Goal: Task Accomplishment & Management: Use online tool/utility

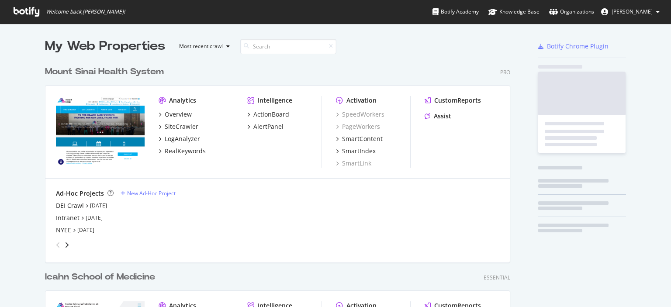
scroll to position [376, 465]
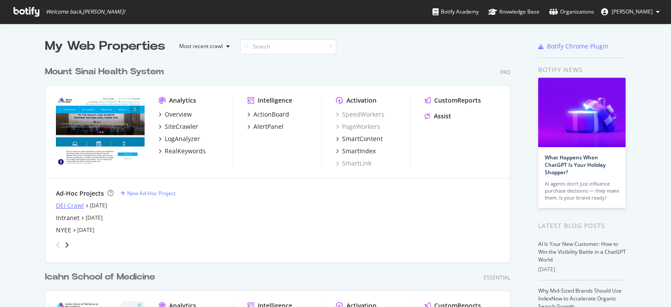
click at [75, 208] on div "DEI Crawl" at bounding box center [70, 205] width 28 height 9
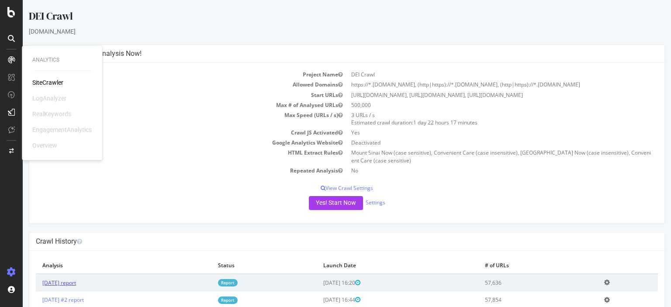
click at [76, 283] on link "[DATE] report" at bounding box center [59, 282] width 34 height 7
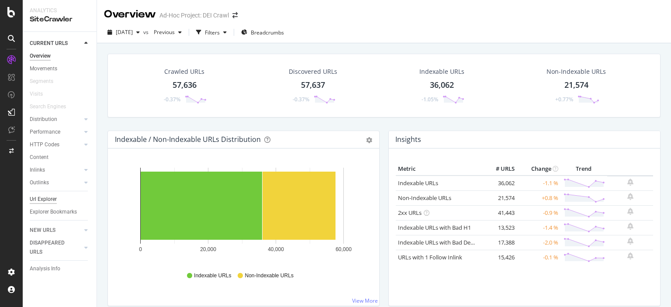
click at [52, 200] on div "Url Explorer" at bounding box center [43, 199] width 27 height 9
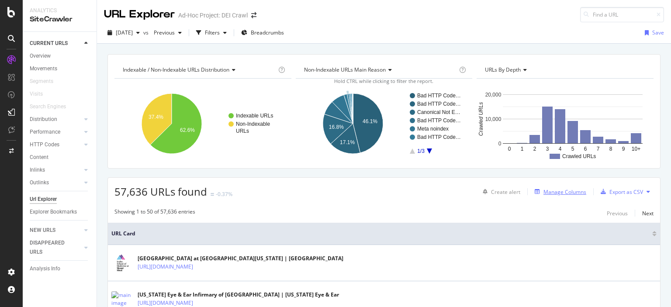
click at [552, 189] on div "Manage Columns" at bounding box center [564, 191] width 43 height 7
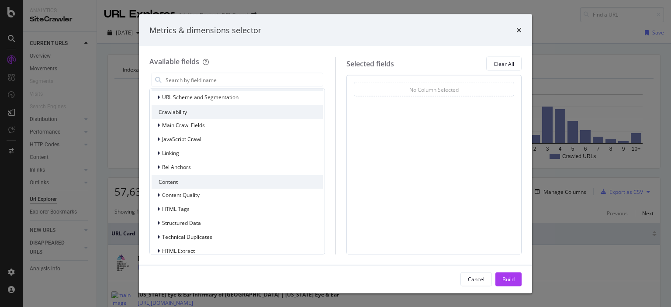
scroll to position [112, 0]
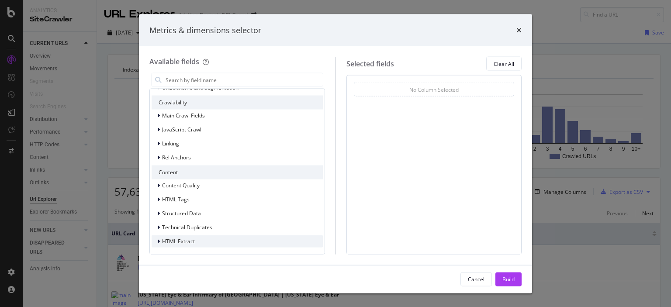
click at [157, 242] on icon "modal" at bounding box center [158, 241] width 3 height 5
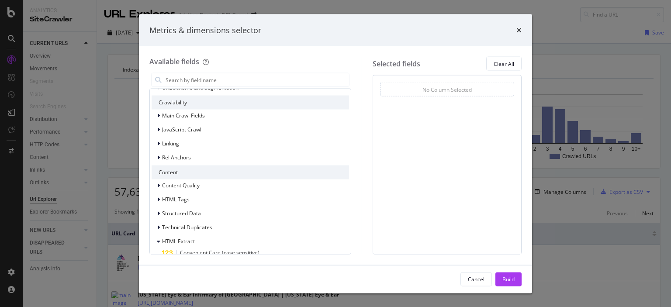
scroll to position [175, 0]
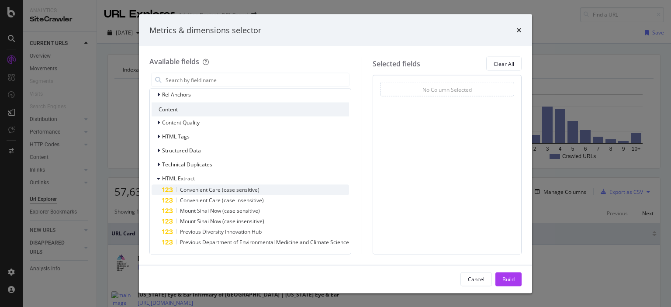
click at [266, 193] on div "Convenient Care (case sensitive)" at bounding box center [255, 190] width 187 height 10
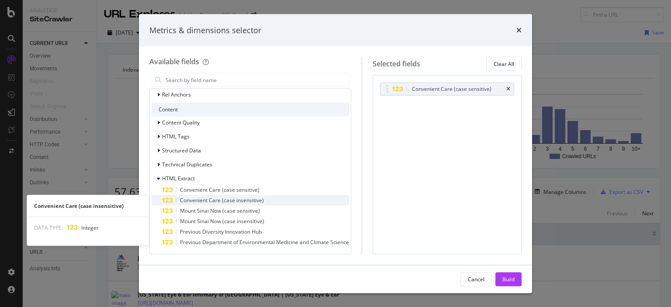
click at [269, 199] on div "Convenient Care (case insensitive)" at bounding box center [255, 200] width 187 height 10
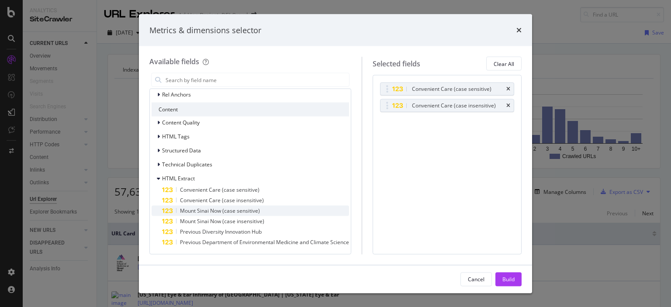
click at [264, 213] on div "Mount Sinai Now (case sensitive)" at bounding box center [255, 211] width 187 height 10
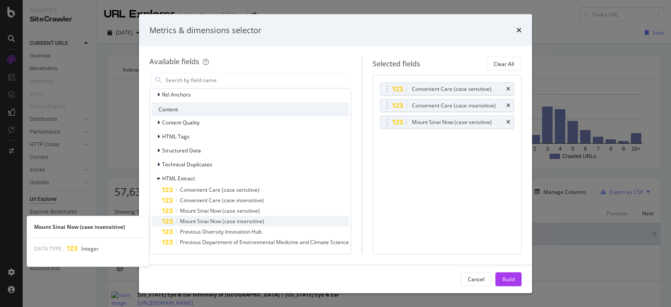
click at [265, 220] on div "Mount Sinai Now (case insensitive)" at bounding box center [255, 221] width 187 height 10
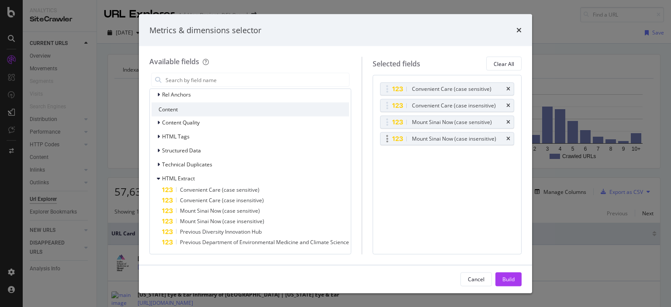
click at [511, 134] on div "Mount Sinai Now (case insensitive)" at bounding box center [446, 139] width 133 height 12
click at [506, 120] on icon "times" at bounding box center [508, 122] width 4 height 5
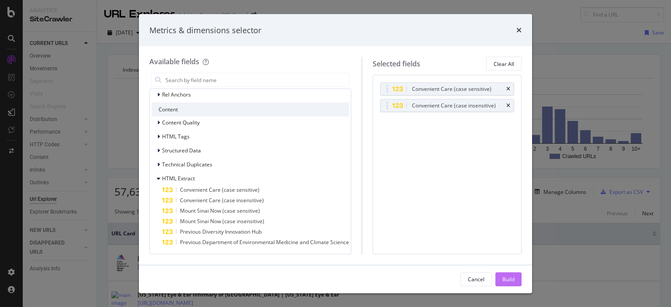
click at [509, 283] on div "Build" at bounding box center [508, 278] width 12 height 13
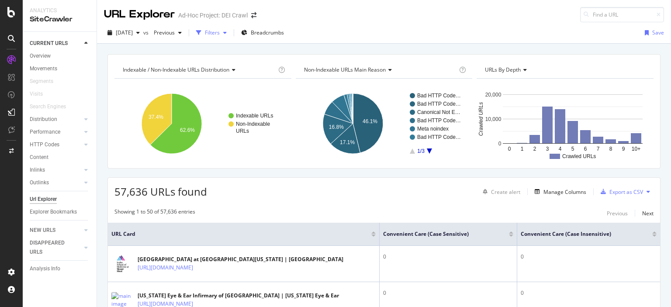
click at [230, 38] on div "Filters" at bounding box center [212, 32] width 38 height 13
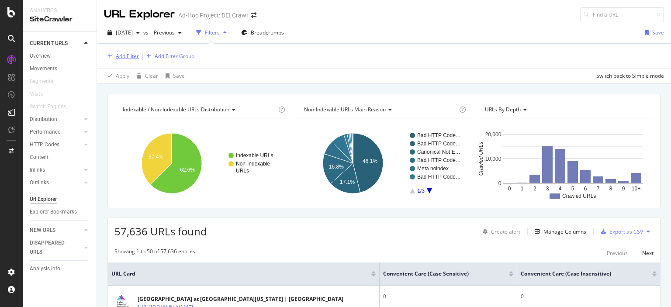
click at [129, 55] on div "Add Filter" at bounding box center [127, 55] width 23 height 7
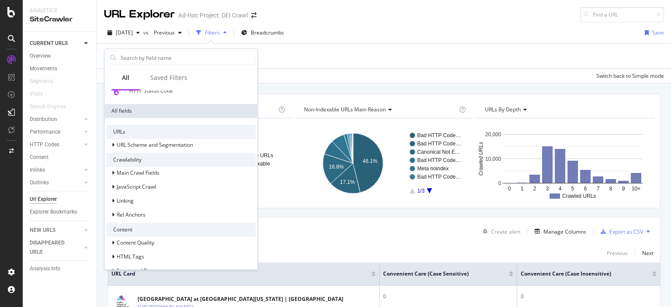
scroll to position [150, 0]
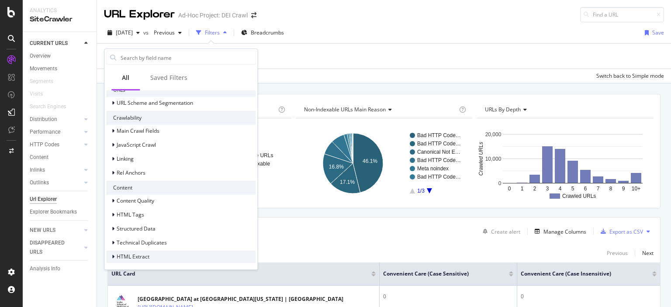
click at [165, 255] on div "HTML Extract" at bounding box center [180, 257] width 149 height 12
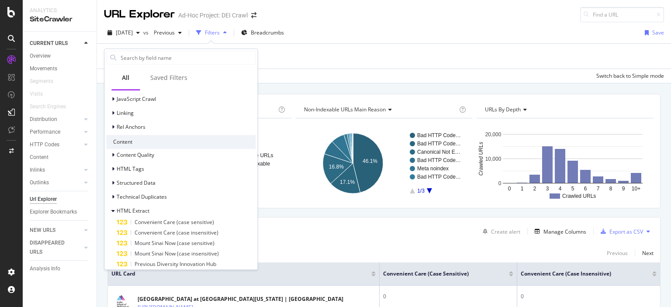
scroll to position [213, 0]
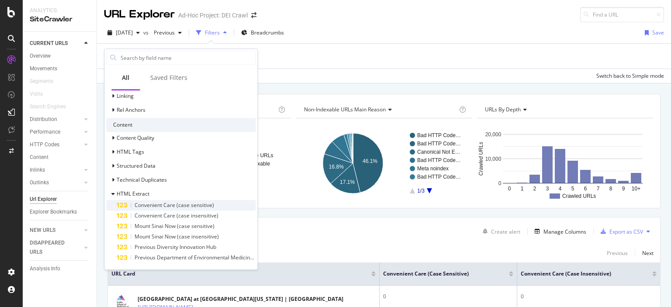
click at [208, 207] on span "Convenient Care (case sensitive)" at bounding box center [173, 204] width 79 height 7
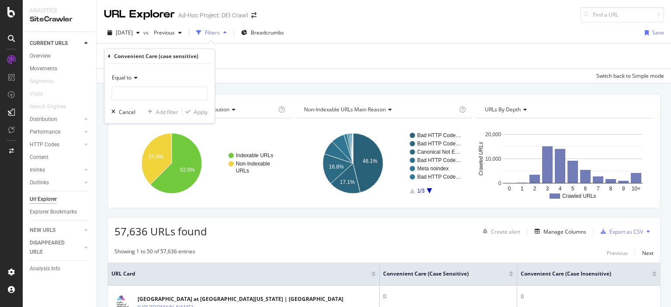
click at [134, 75] on div "Equal to" at bounding box center [159, 78] width 96 height 14
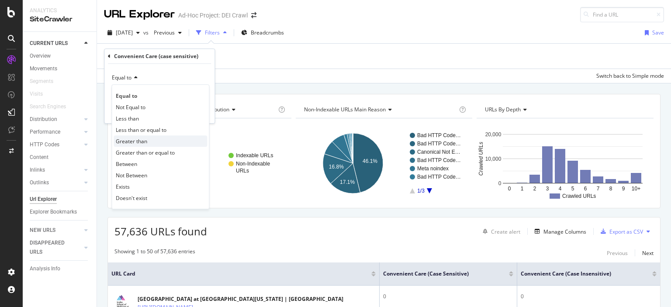
click at [145, 139] on span "Greater than" at bounding box center [131, 141] width 31 height 7
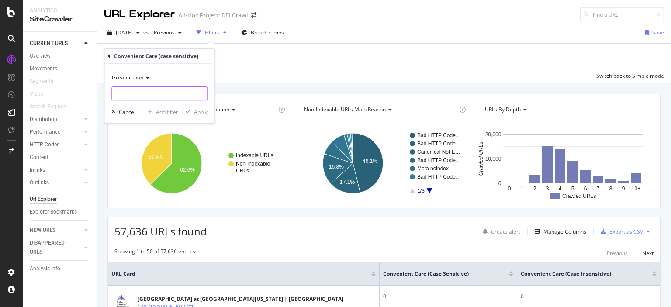
click at [176, 95] on input "number" at bounding box center [159, 93] width 96 height 14
type input "0"
click at [169, 112] on div "Add filter" at bounding box center [167, 111] width 22 height 7
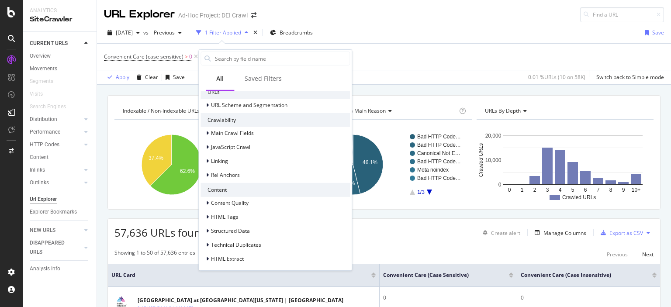
scroll to position [150, 0]
click at [222, 258] on span "HTML Extract" at bounding box center [227, 257] width 33 height 7
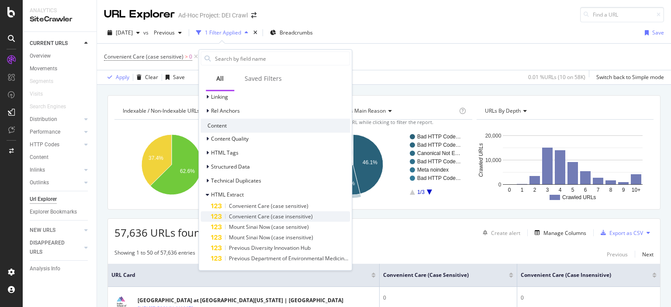
click at [290, 217] on span "Convenient Care (case insensitive)" at bounding box center [271, 216] width 84 height 7
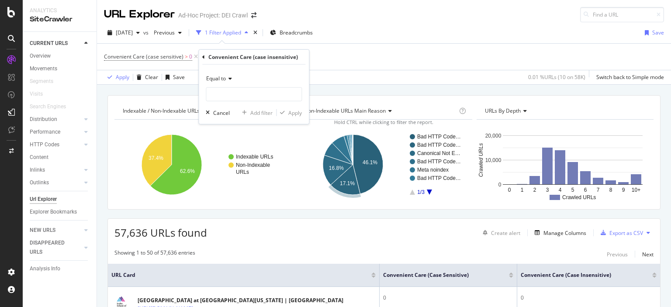
click at [221, 77] on span "Equal to" at bounding box center [216, 78] width 20 height 7
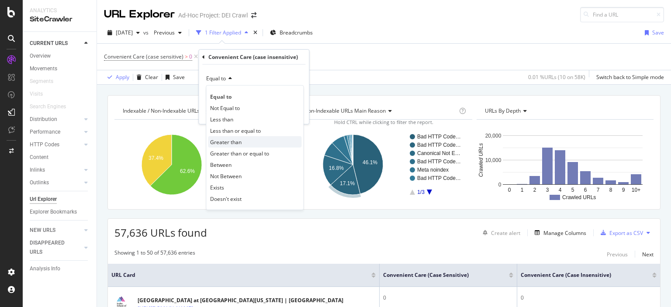
click at [252, 139] on div "Greater than" at bounding box center [254, 141] width 93 height 11
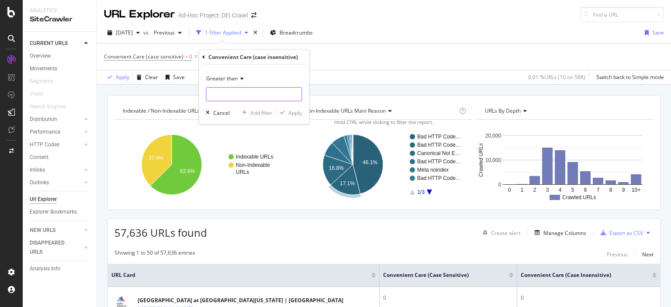
click at [237, 95] on input "number" at bounding box center [254, 94] width 96 height 14
type input "0"
click at [297, 115] on div "Apply" at bounding box center [295, 112] width 14 height 7
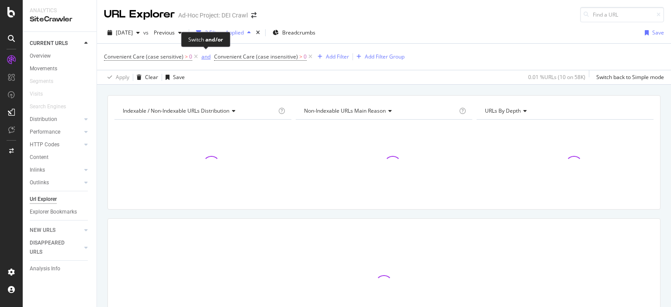
click at [203, 55] on div "and" at bounding box center [205, 56] width 9 height 7
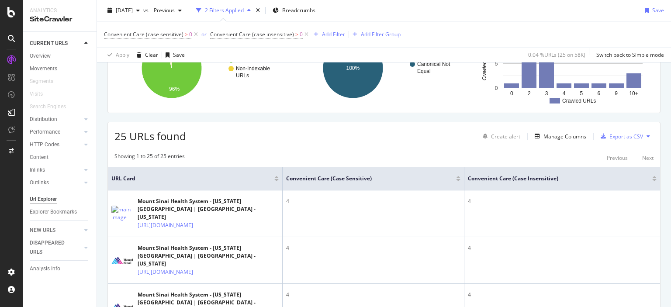
scroll to position [100, 0]
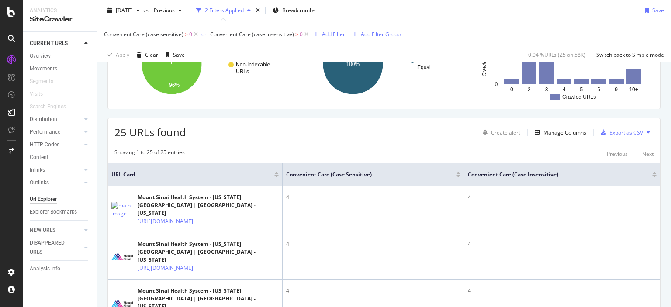
click at [630, 129] on div "Export as CSV" at bounding box center [626, 132] width 34 height 7
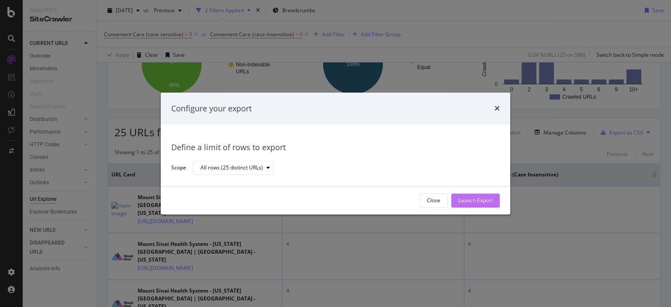
click at [469, 202] on div "Launch Export" at bounding box center [475, 200] width 34 height 7
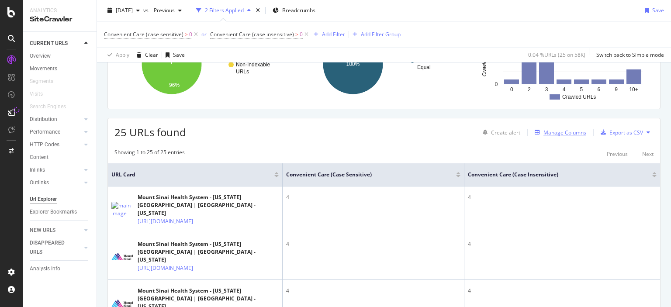
click at [555, 133] on div "Manage Columns" at bounding box center [564, 132] width 43 height 7
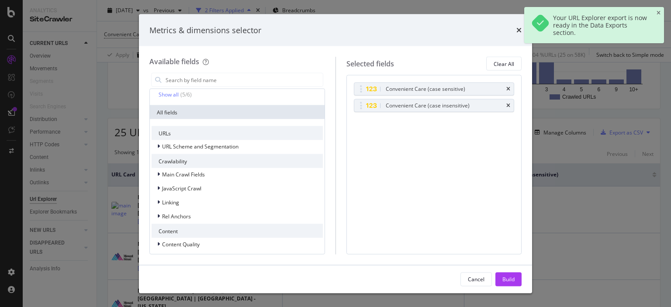
scroll to position [134, 0]
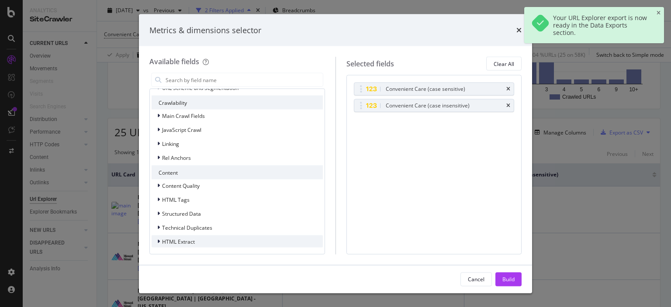
click at [185, 235] on div "HTML Extract" at bounding box center [237, 241] width 171 height 12
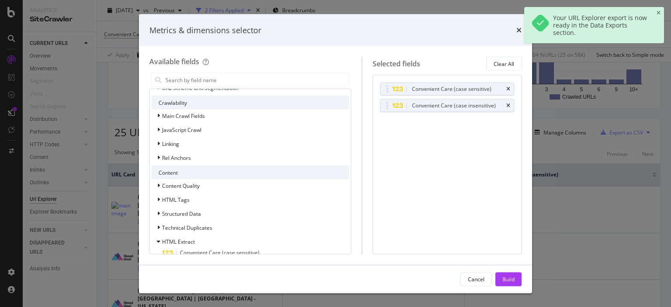
scroll to position [196, 0]
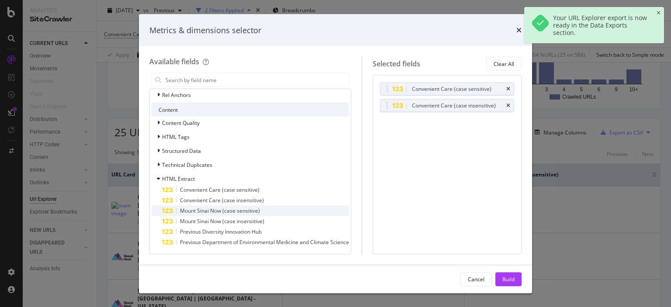
click at [274, 214] on div "Mount Sinai Now (case sensitive)" at bounding box center [255, 211] width 187 height 10
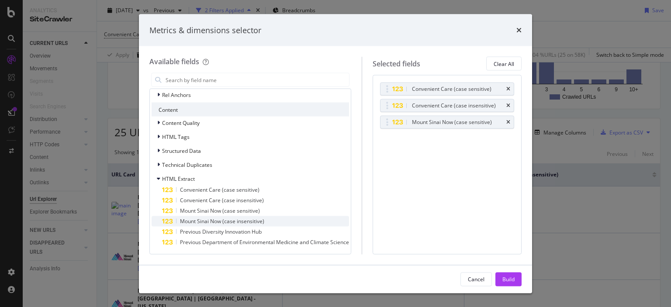
click at [277, 222] on div "Mount Sinai Now (case insensitive)" at bounding box center [255, 221] width 187 height 10
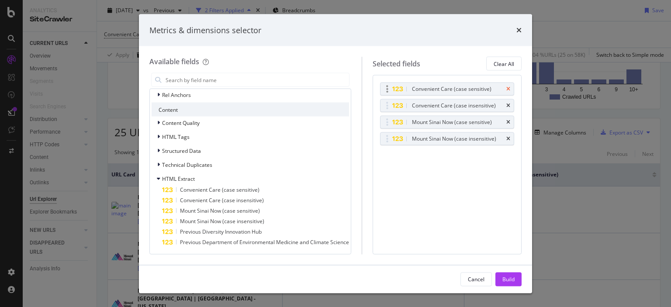
click at [507, 89] on icon "times" at bounding box center [508, 88] width 4 height 5
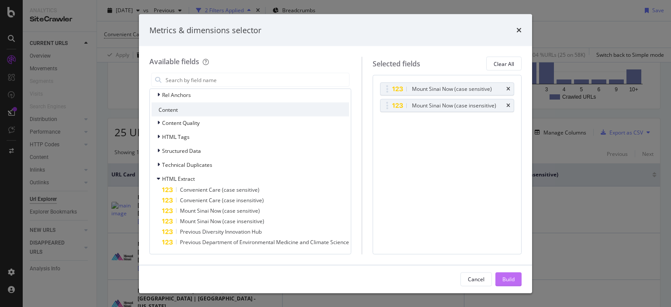
click at [507, 277] on div "Build" at bounding box center [508, 278] width 12 height 7
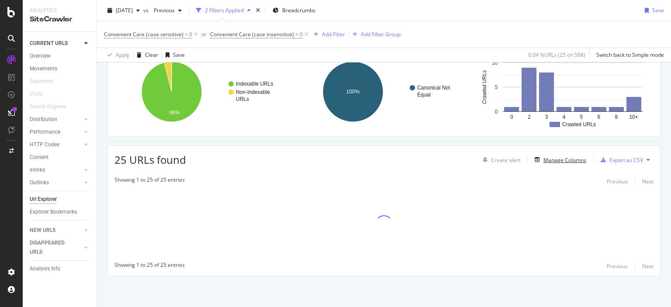
scroll to position [72, 0]
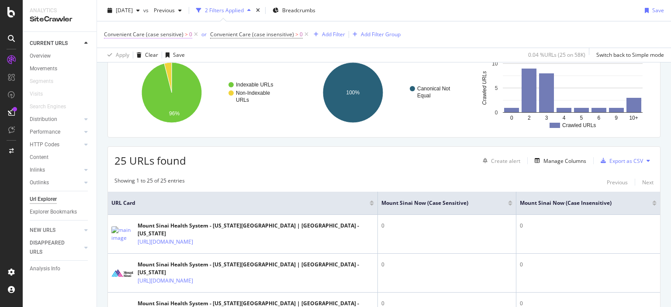
click at [153, 33] on span "Convenient Care (case sensitive)" at bounding box center [143, 34] width 79 height 7
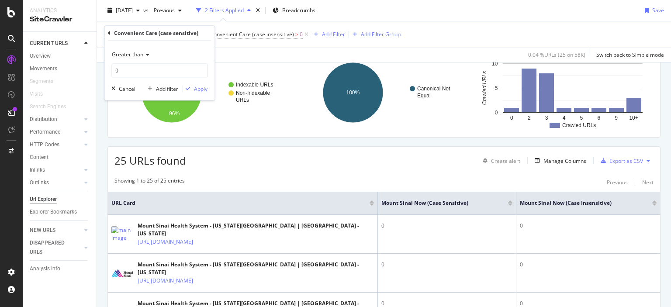
click at [107, 31] on div "Convenient Care (case sensitive) Greater than 0 Cancel Add filter Apply" at bounding box center [159, 63] width 110 height 74
click at [109, 33] on icon at bounding box center [109, 33] width 3 height 5
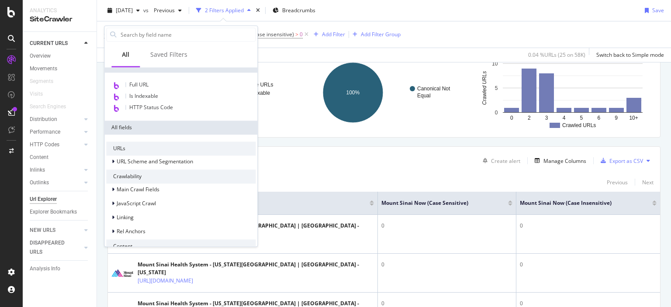
scroll to position [171, 0]
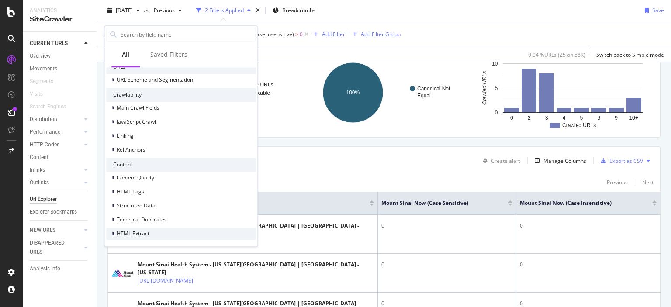
click at [192, 235] on div "HTML Extract" at bounding box center [180, 233] width 149 height 12
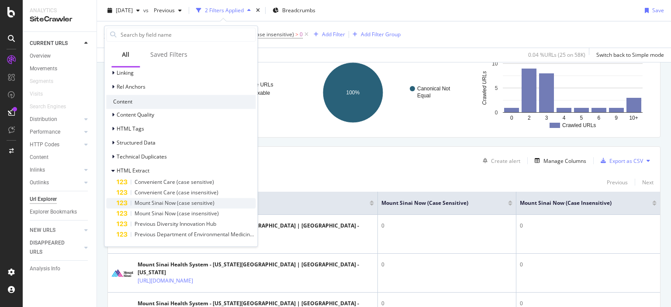
click at [225, 201] on div "Mount Sinai Now (case sensitive)" at bounding box center [186, 203] width 139 height 10
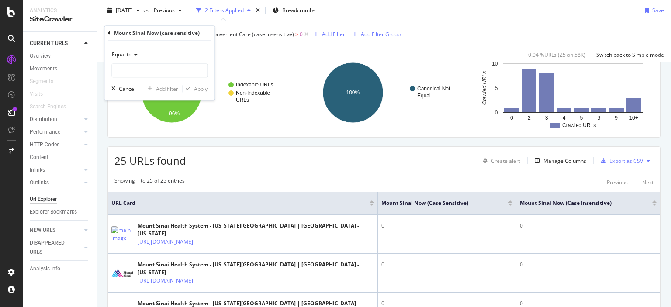
click at [127, 56] on span "Equal to" at bounding box center [122, 54] width 20 height 7
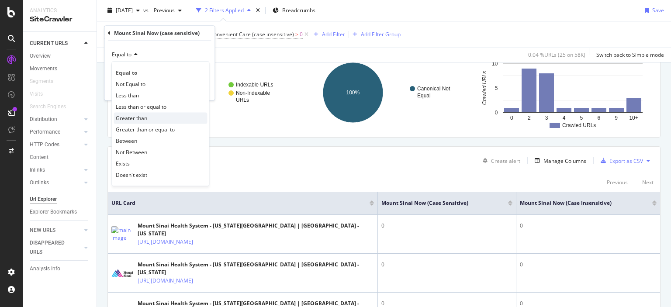
click at [152, 121] on div "Greater than" at bounding box center [160, 118] width 93 height 11
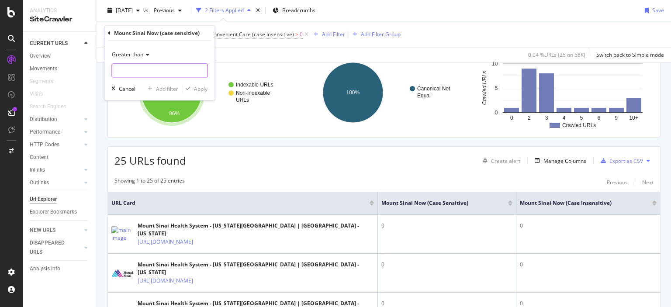
click at [136, 76] on input "number" at bounding box center [159, 71] width 96 height 14
type input "0"
click at [198, 90] on div "Apply" at bounding box center [201, 88] width 14 height 7
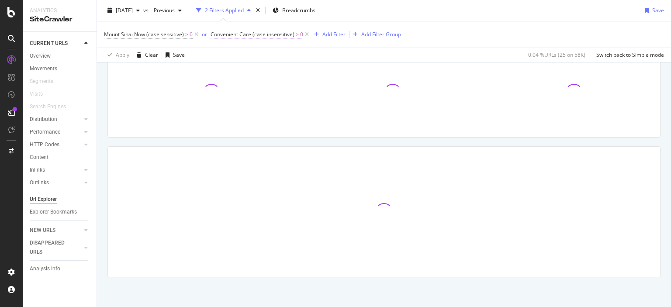
click at [234, 34] on span "Convenient Care (case insensitive)" at bounding box center [252, 34] width 84 height 7
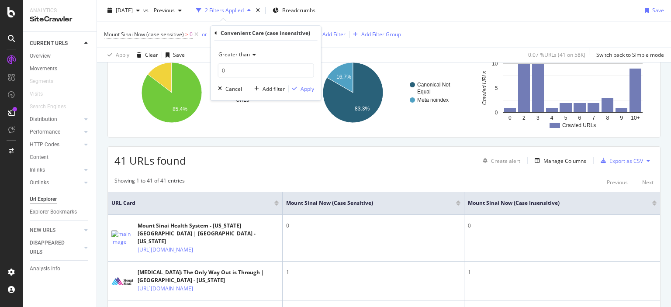
click at [214, 32] on icon at bounding box center [215, 33] width 3 height 5
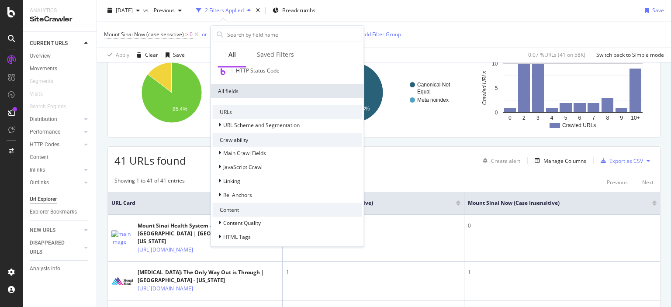
scroll to position [182, 0]
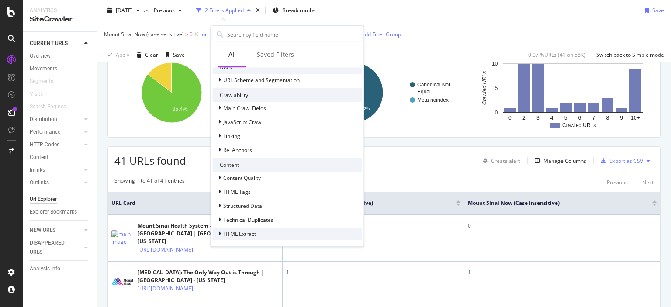
click at [283, 232] on div "HTML Extract" at bounding box center [287, 234] width 149 height 12
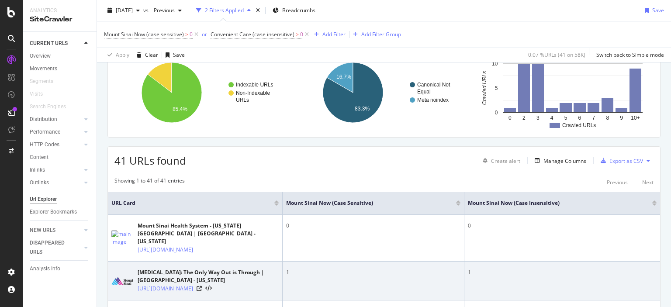
click at [370, 262] on td "1" at bounding box center [374, 281] width 182 height 39
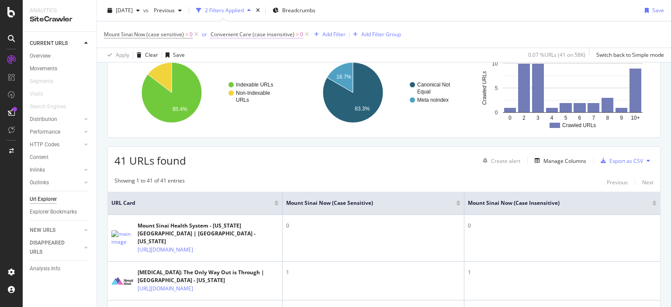
click at [293, 35] on span "Convenient Care (case insensitive) > 0" at bounding box center [256, 35] width 93 height 8
click at [250, 76] on input "0" at bounding box center [266, 71] width 96 height 14
click at [211, 32] on div "Convenient Care (case insensitive) Greater than 0 Cancel Add filter Apply" at bounding box center [266, 63] width 110 height 74
click at [216, 31] on icon at bounding box center [215, 33] width 3 height 5
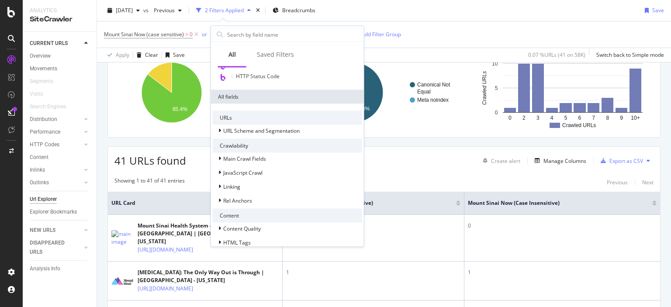
scroll to position [182, 0]
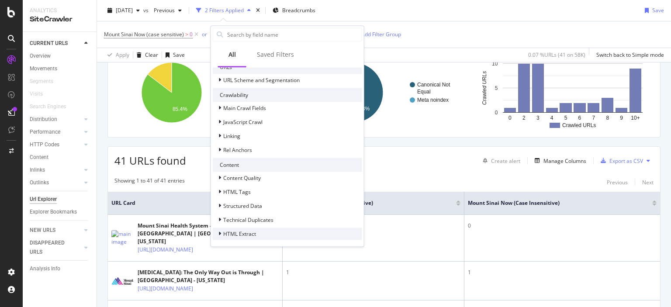
click at [265, 234] on div "HTML Extract" at bounding box center [287, 234] width 149 height 12
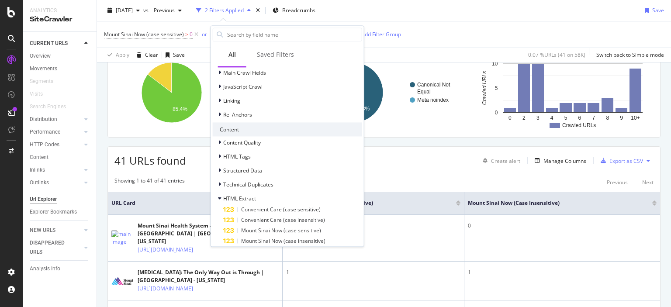
scroll to position [245, 0]
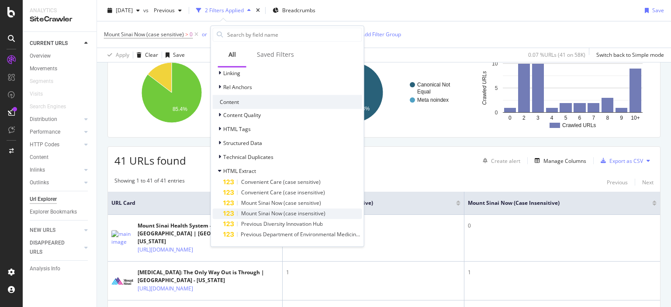
click at [295, 215] on span "Mount Sinai Now (case insensitive)" at bounding box center [283, 213] width 84 height 7
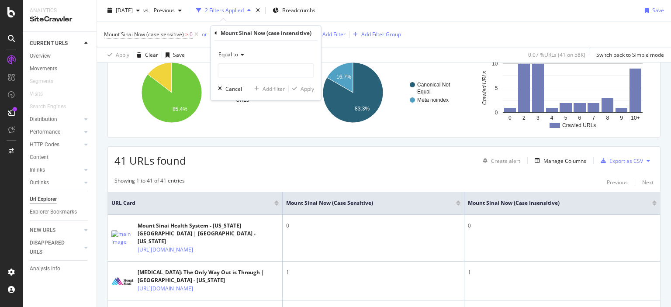
click at [236, 53] on span "Equal to" at bounding box center [228, 54] width 20 height 7
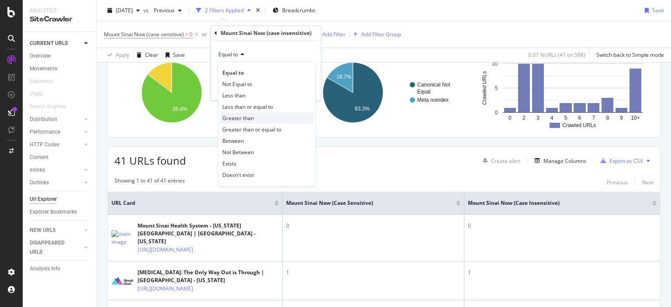
click at [250, 119] on span "Greater than" at bounding box center [237, 117] width 31 height 7
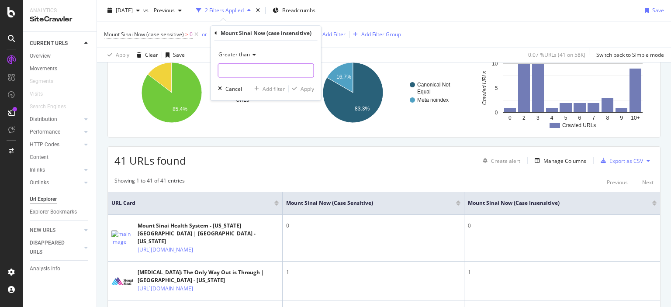
click at [228, 68] on input "number" at bounding box center [266, 71] width 96 height 14
type input "0"
click at [311, 90] on div "Apply" at bounding box center [307, 88] width 14 height 7
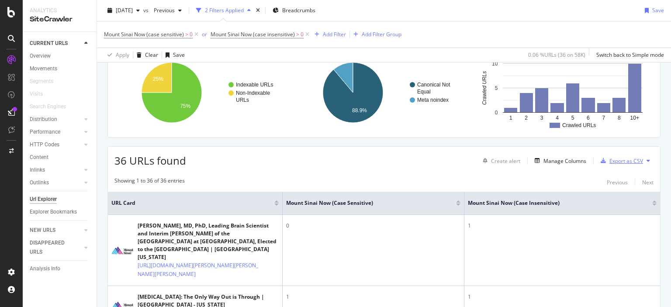
click at [628, 155] on div "Export as CSV" at bounding box center [620, 160] width 46 height 13
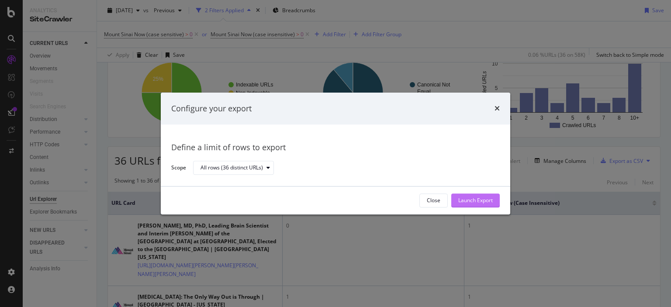
click at [485, 198] on div "Launch Export" at bounding box center [475, 200] width 34 height 7
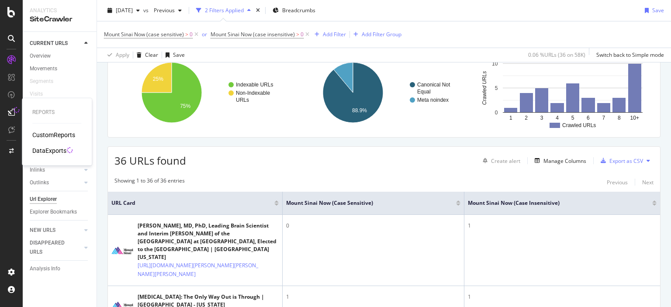
click at [42, 146] on div "DataExports" at bounding box center [49, 150] width 34 height 9
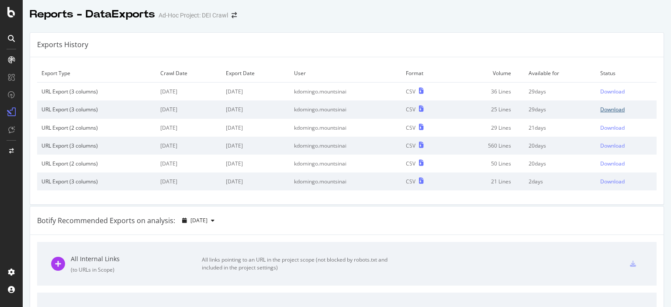
click at [610, 108] on div "Download" at bounding box center [612, 109] width 24 height 7
click at [611, 89] on div "Download" at bounding box center [612, 91] width 24 height 7
